Goal: Navigation & Orientation: Find specific page/section

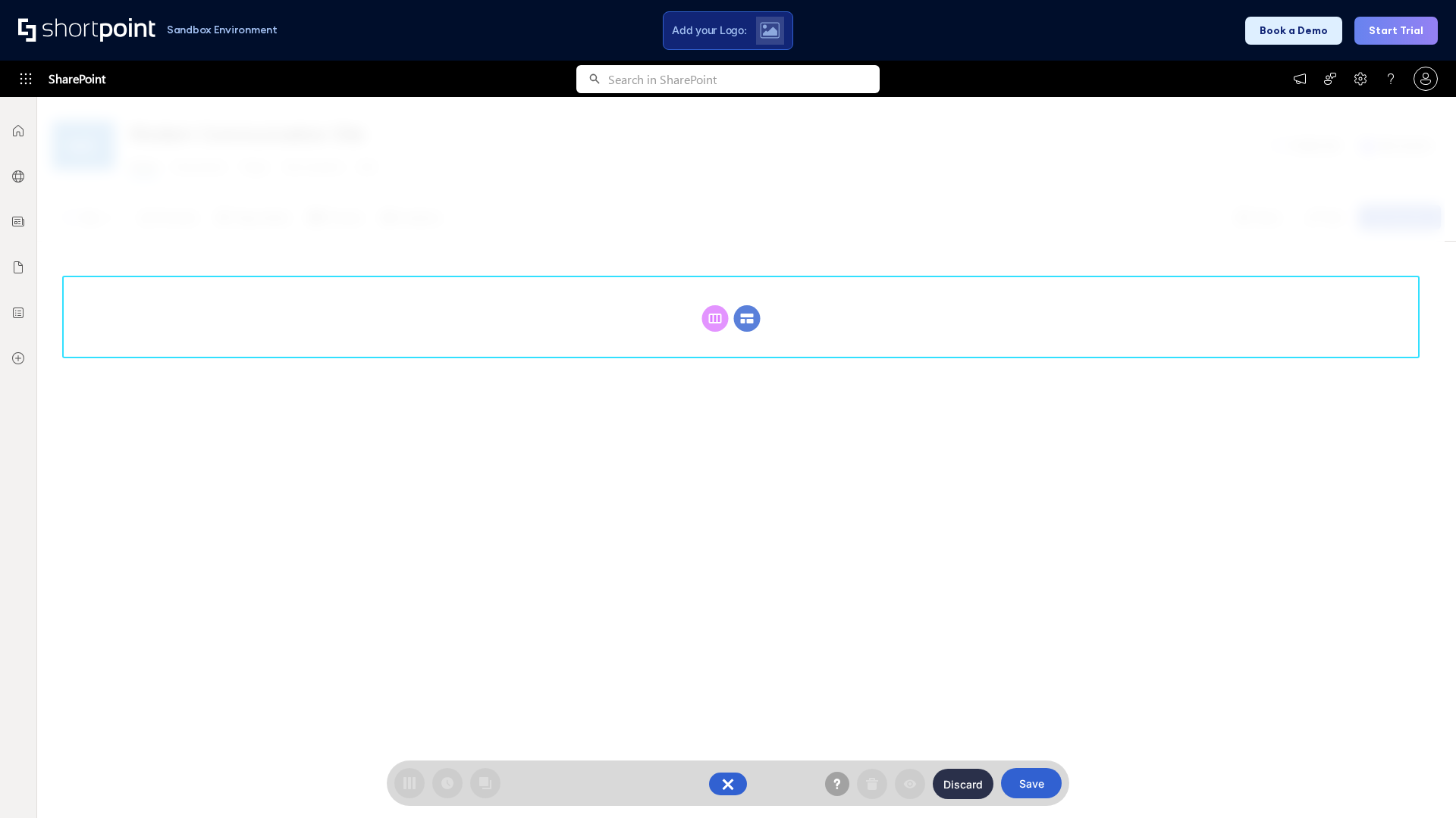
scroll to position [209, 0]
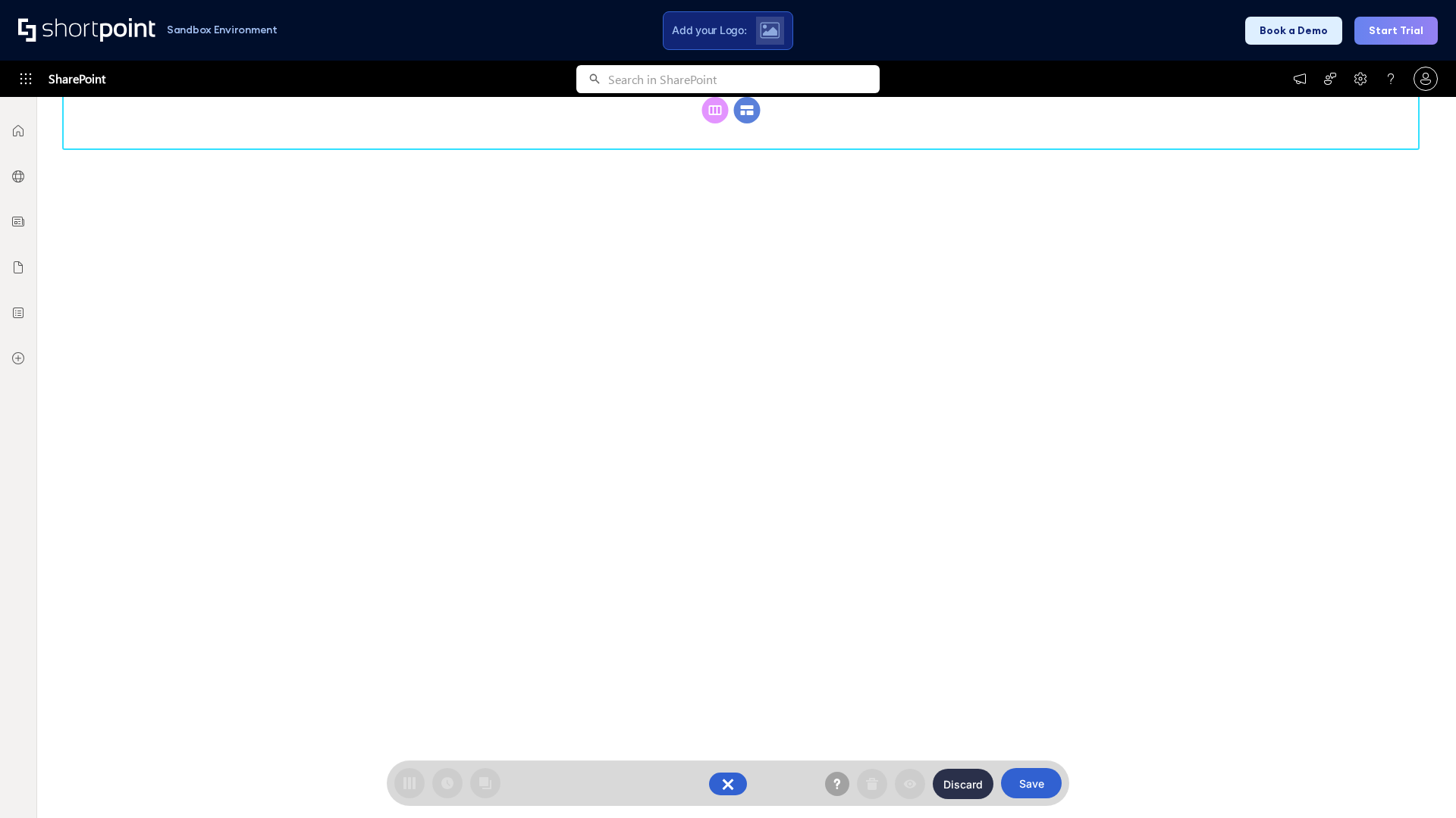
click at [746, 123] on circle at bounding box center [746, 110] width 26 height 26
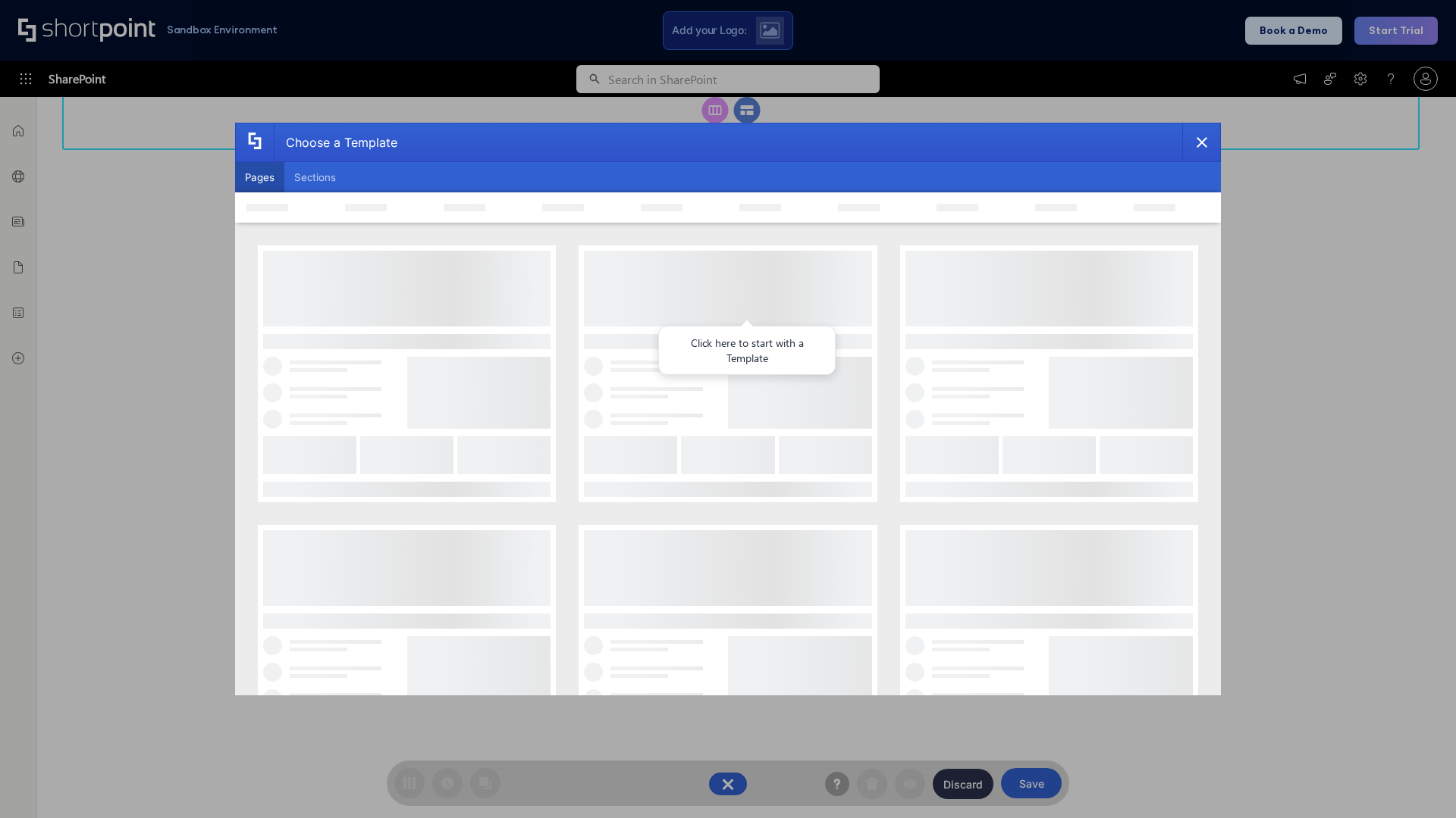
scroll to position [0, 0]
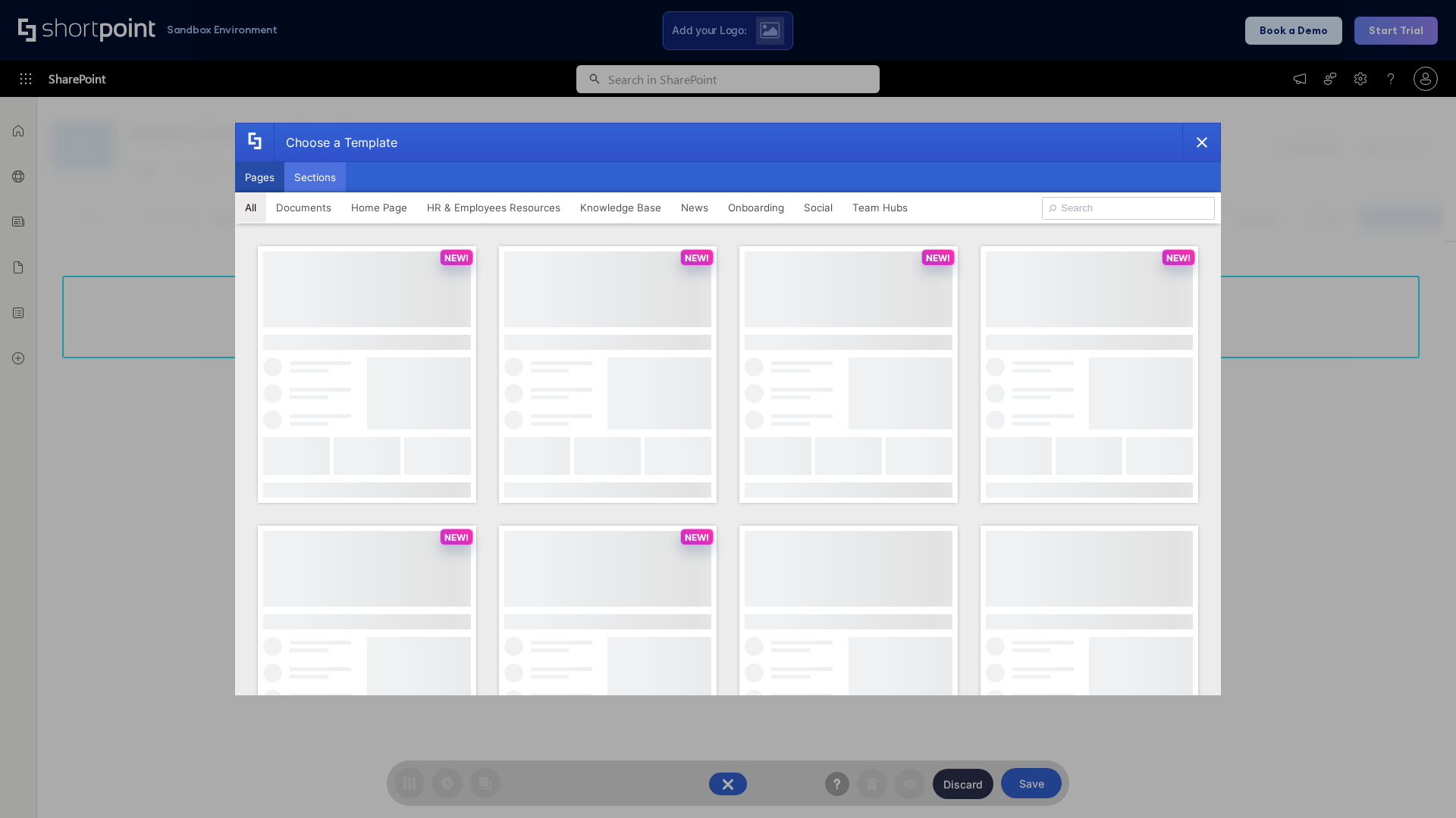
click at [314, 177] on button "Sections" at bounding box center [315, 177] width 61 height 31
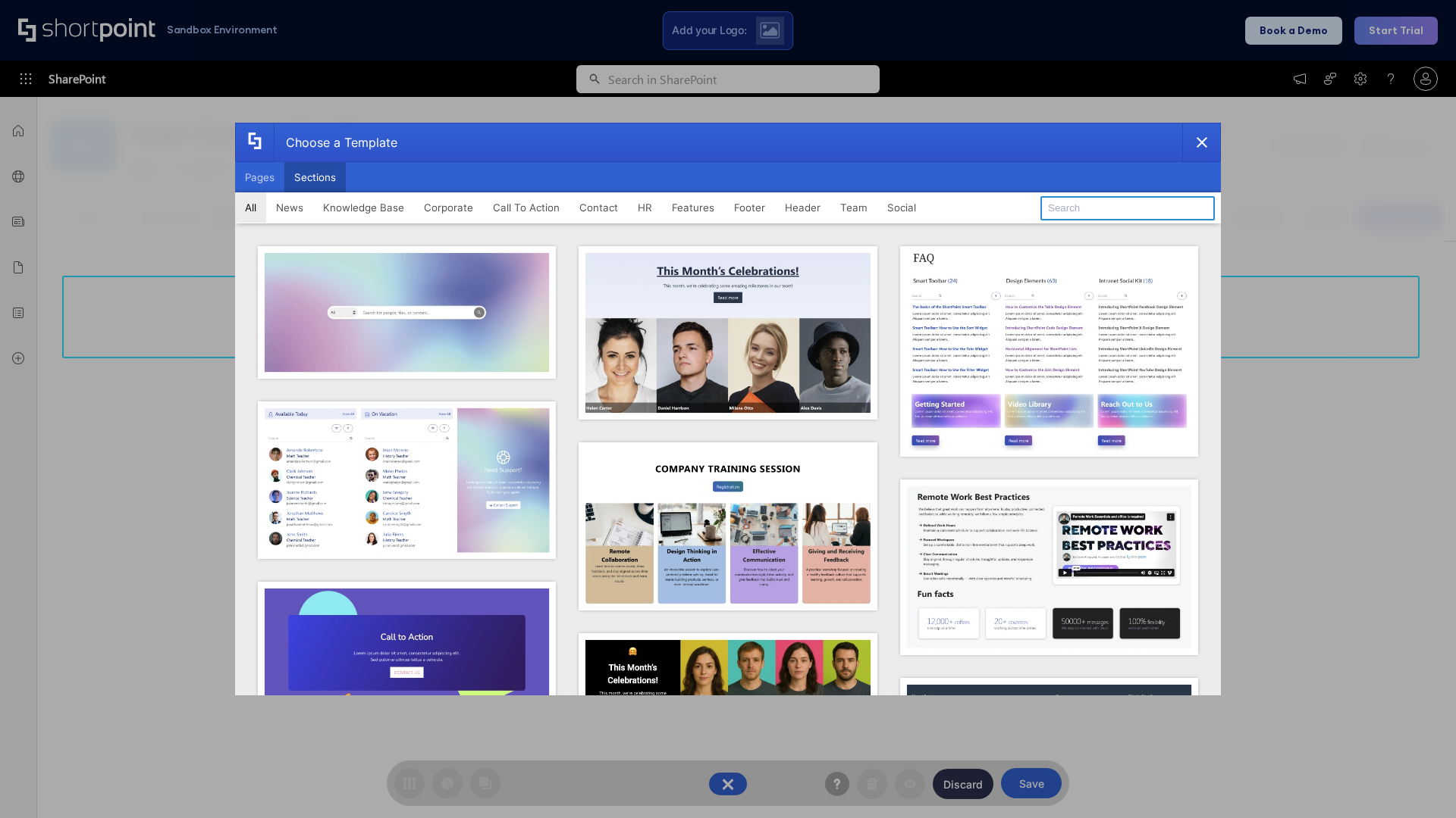
type input "Teams Basics"
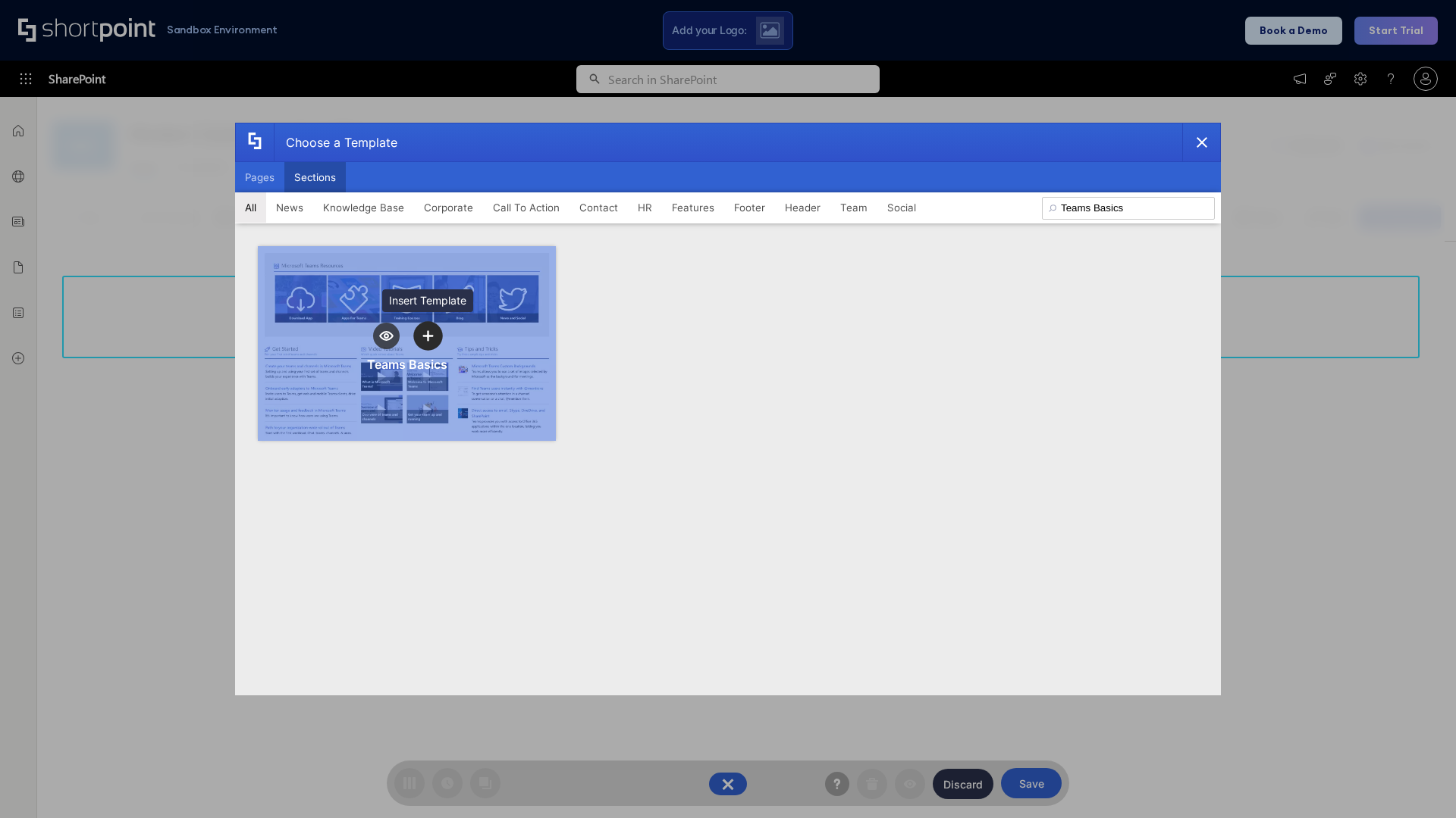
click at [428, 336] on icon "template selector" at bounding box center [428, 336] width 11 height 11
